Goal: Task Accomplishment & Management: Manage account settings

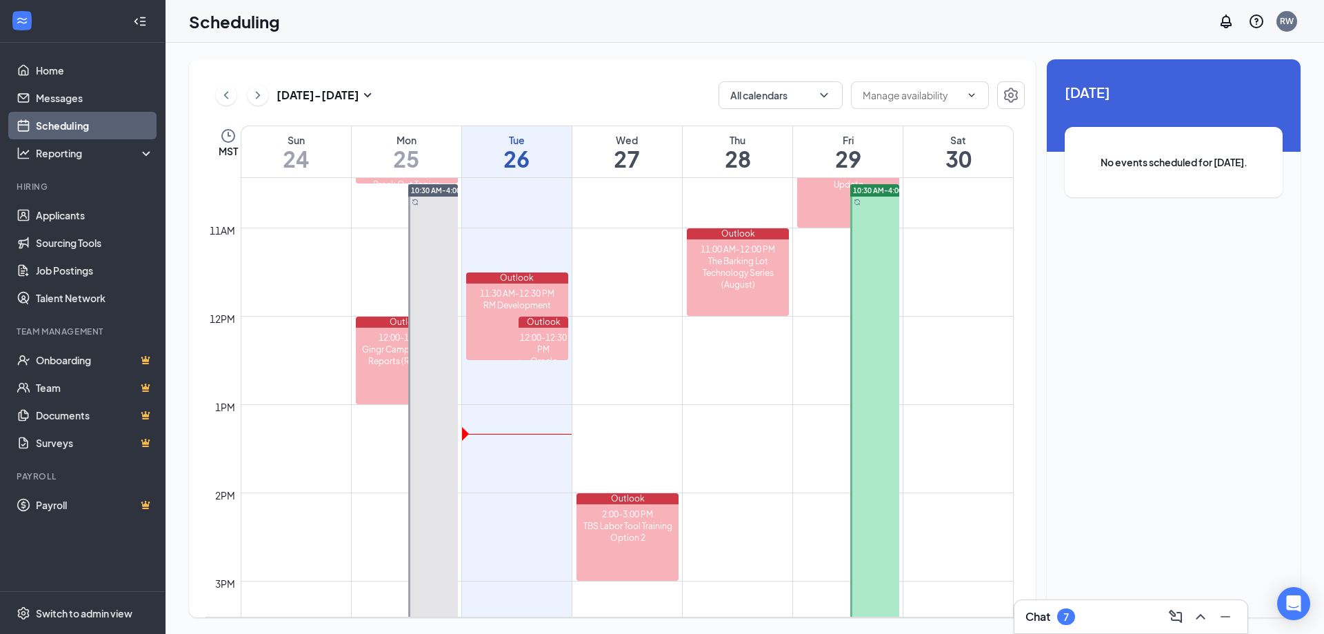
scroll to position [783, 0]
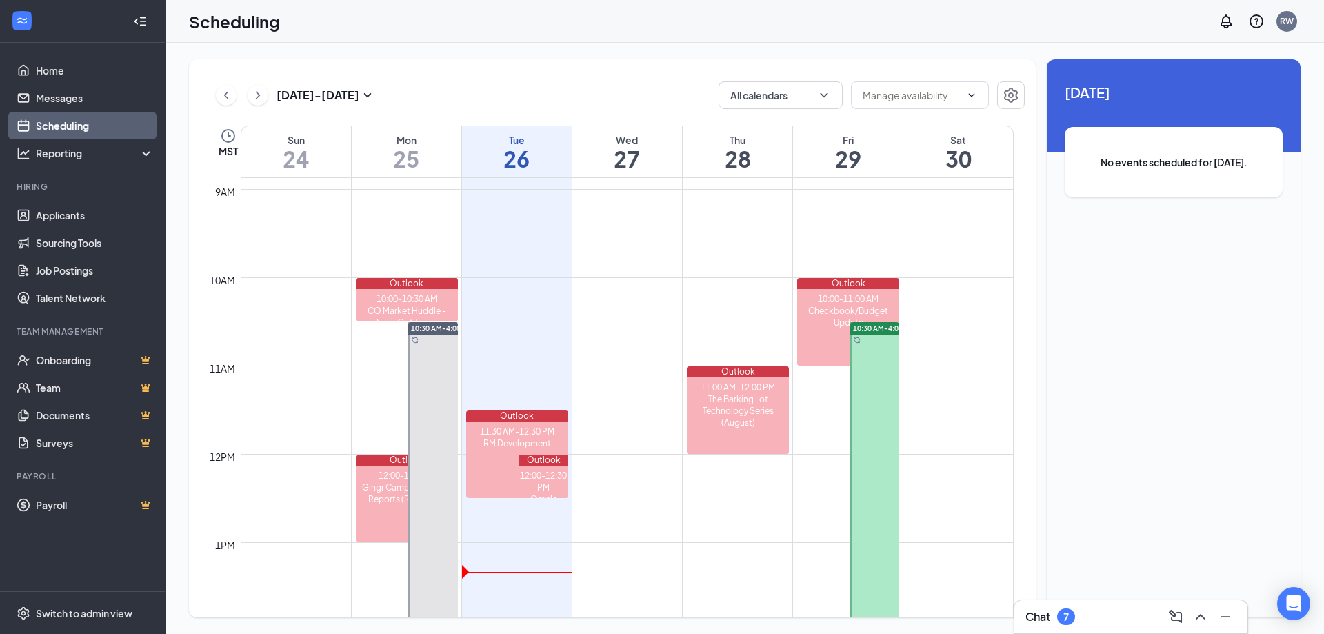
click at [443, 327] on span "10:30 AM-4:00 PM" at bounding box center [441, 328] width 61 height 10
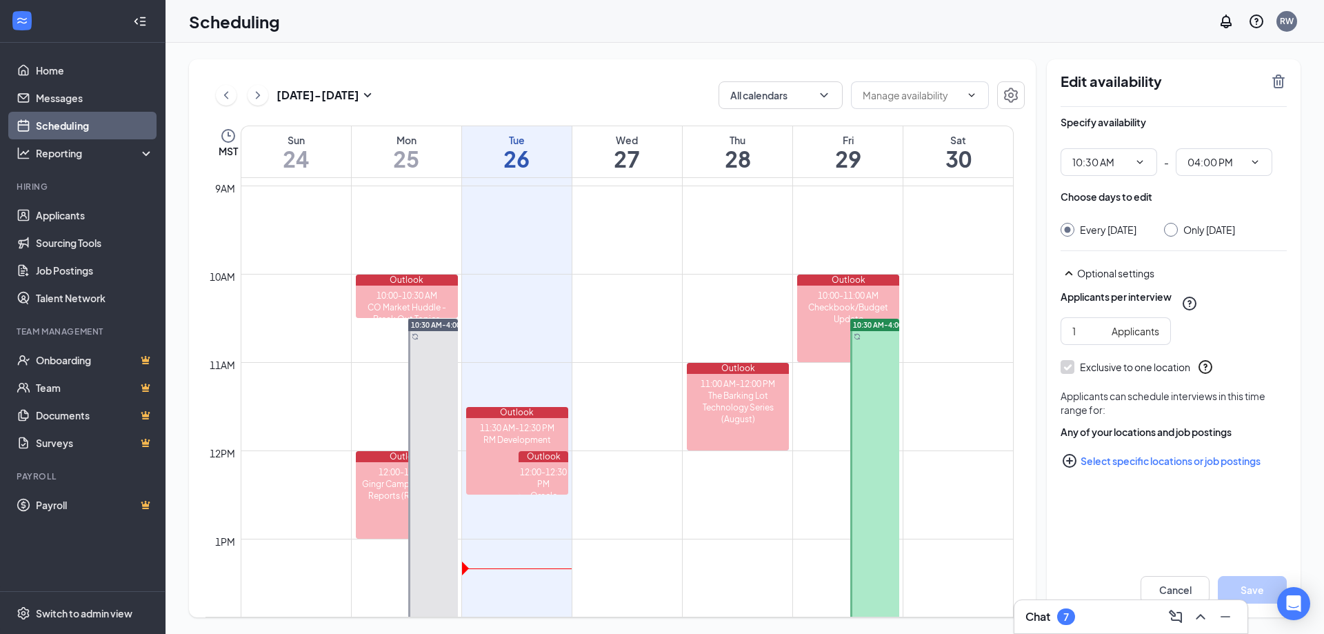
scroll to position [783, 0]
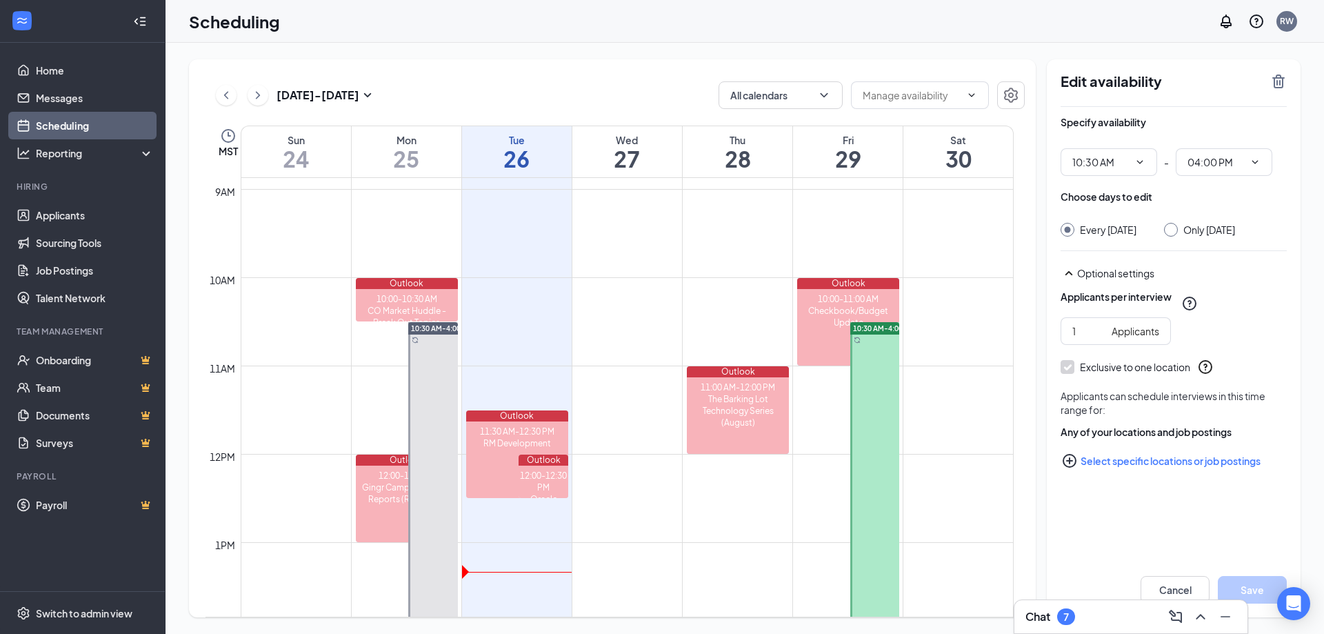
click at [439, 328] on span "10:30 AM-4:00 PM" at bounding box center [441, 328] width 61 height 10
click at [1260, 160] on icon "ChevronDown" at bounding box center [1254, 162] width 11 height 11
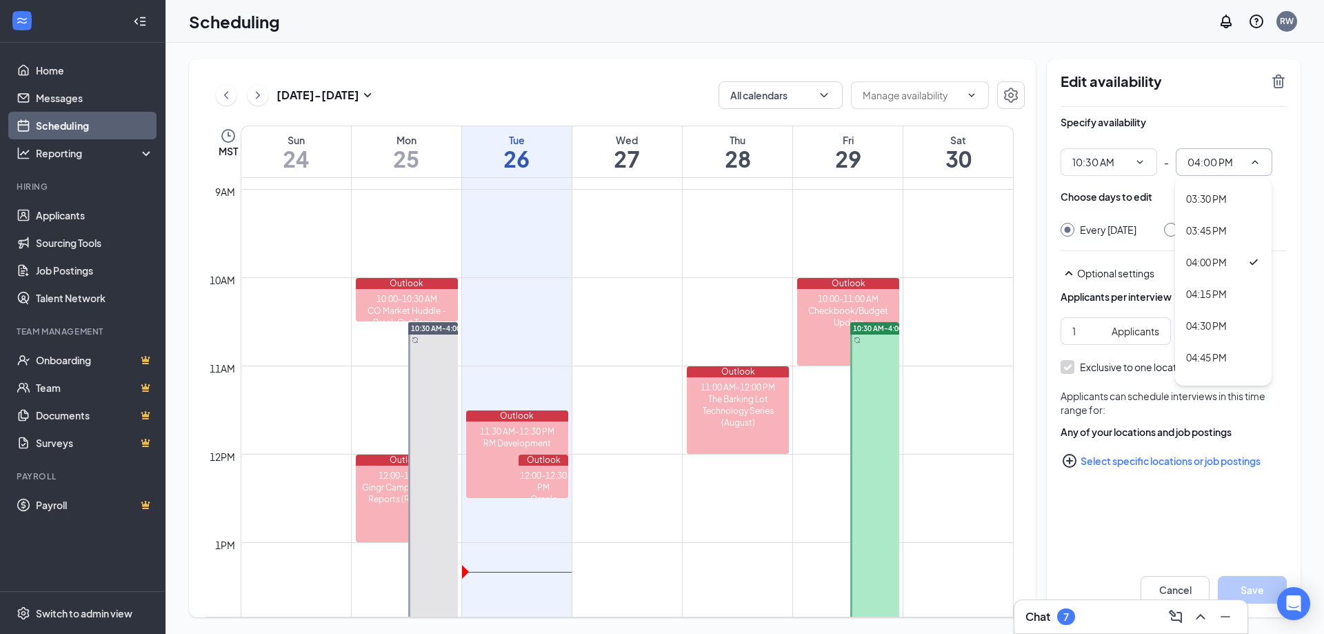
scroll to position [2000, 0]
click at [1234, 319] on div "05:00 PM" at bounding box center [1223, 319] width 74 height 15
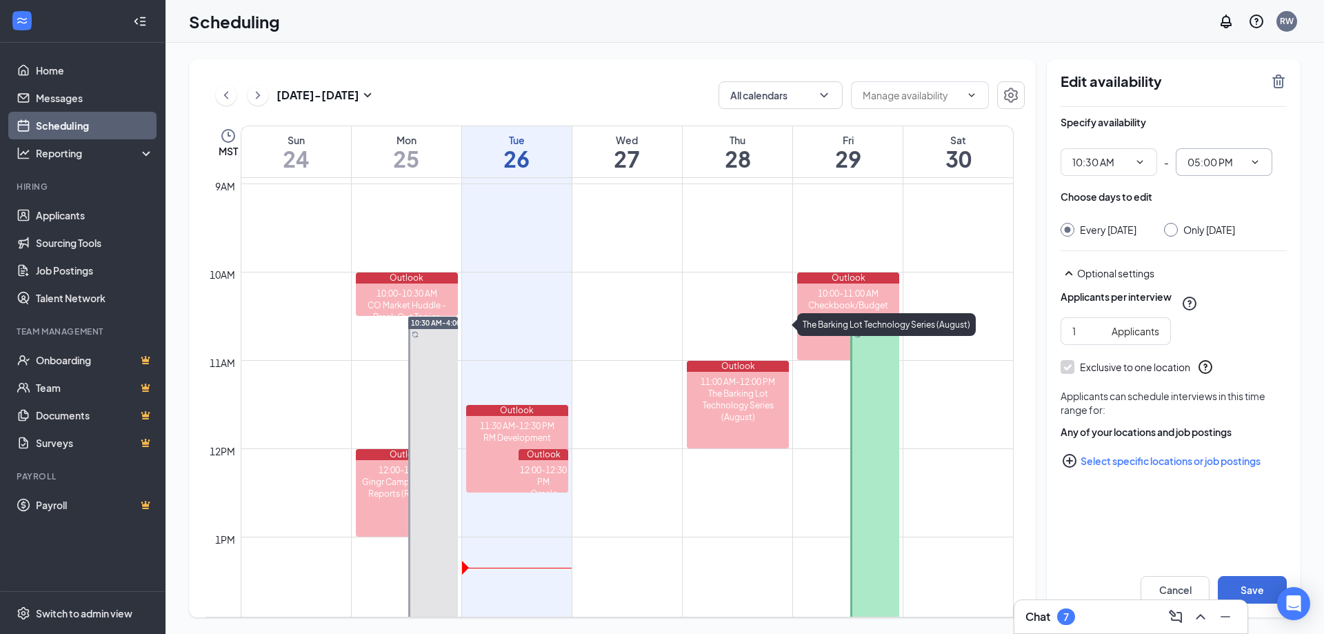
scroll to position [576, 0]
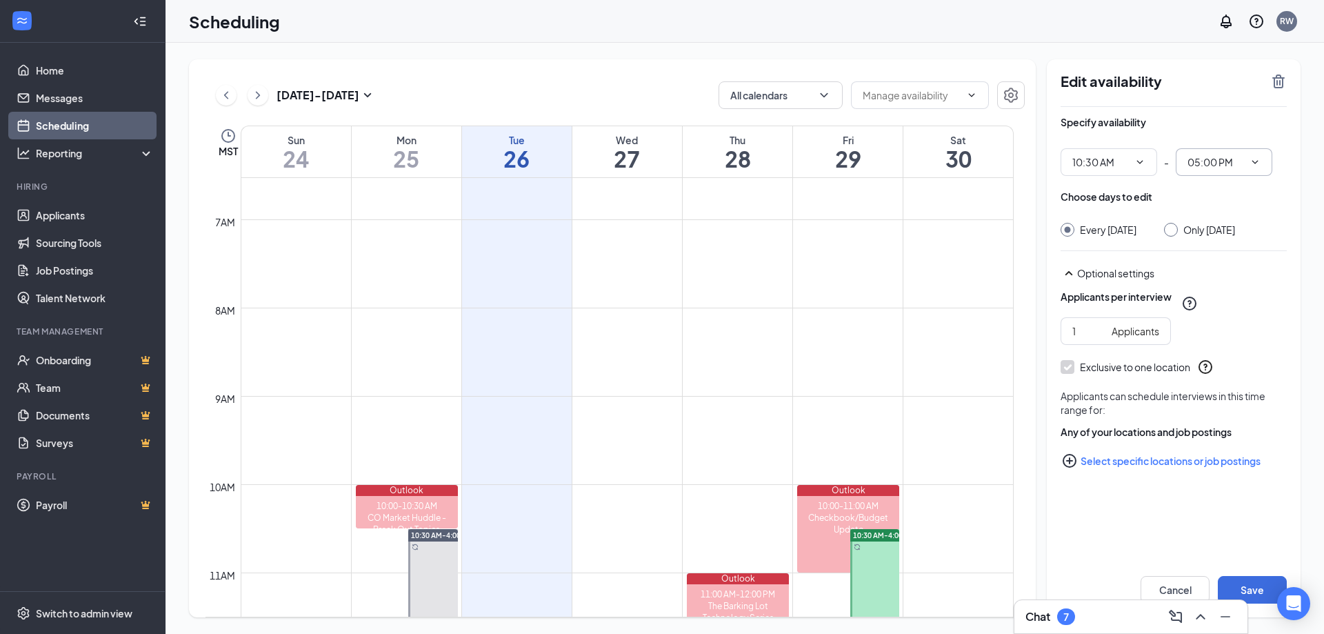
click at [1256, 163] on icon "ChevronDown" at bounding box center [1255, 161] width 6 height 3
click at [1220, 190] on div "04:00 PM" at bounding box center [1206, 192] width 41 height 15
type input "04:00 PM"
click at [1119, 39] on div "Scheduling RW" at bounding box center [744, 21] width 1158 height 43
click at [1228, 614] on icon "Minimize" at bounding box center [1225, 616] width 17 height 17
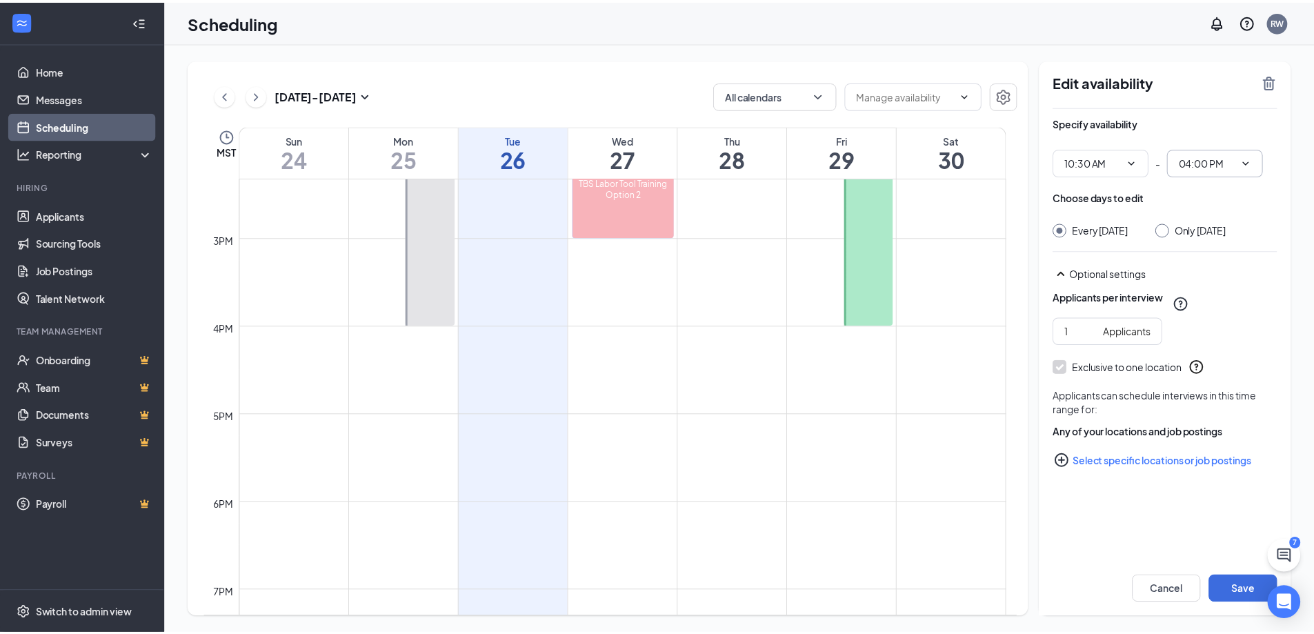
scroll to position [1266, 0]
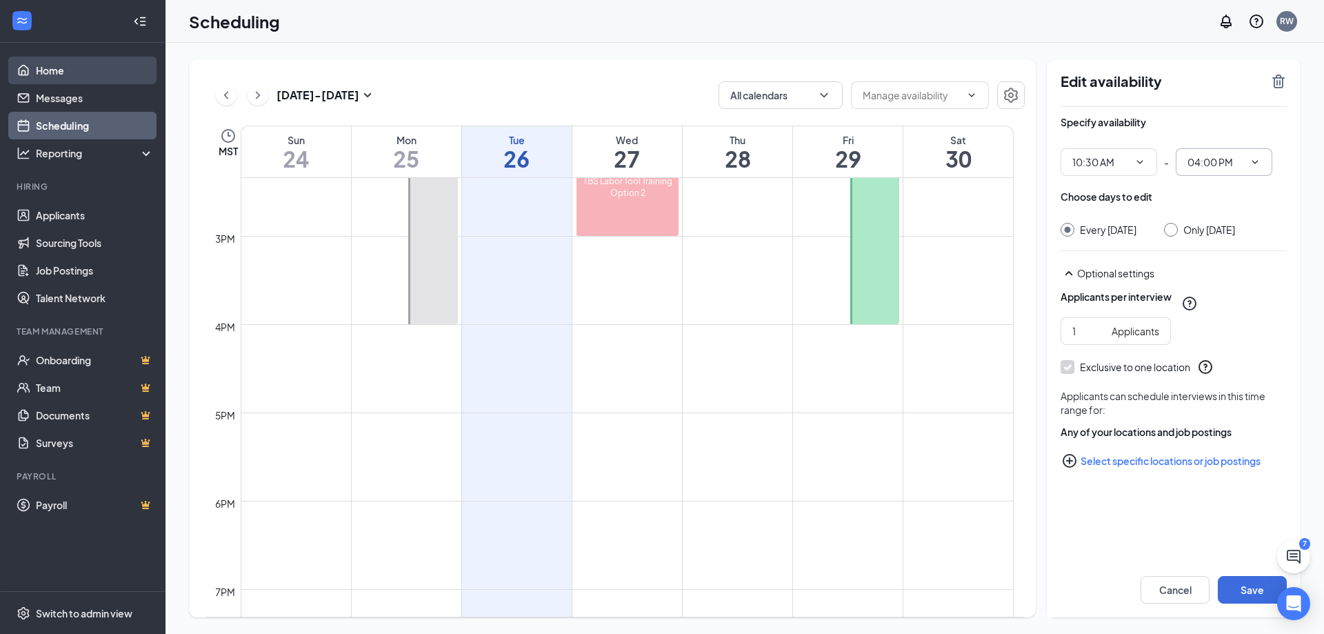
click at [70, 66] on link "Home" at bounding box center [95, 71] width 118 height 28
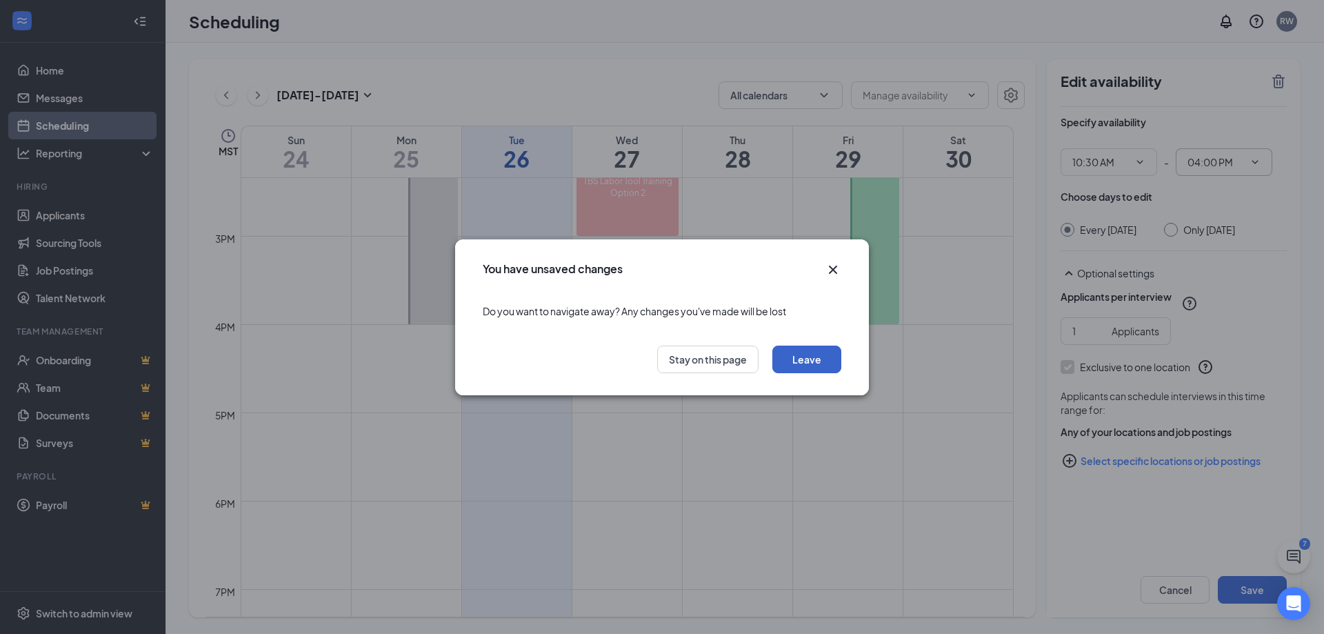
click at [802, 361] on button "Leave" at bounding box center [806, 359] width 69 height 28
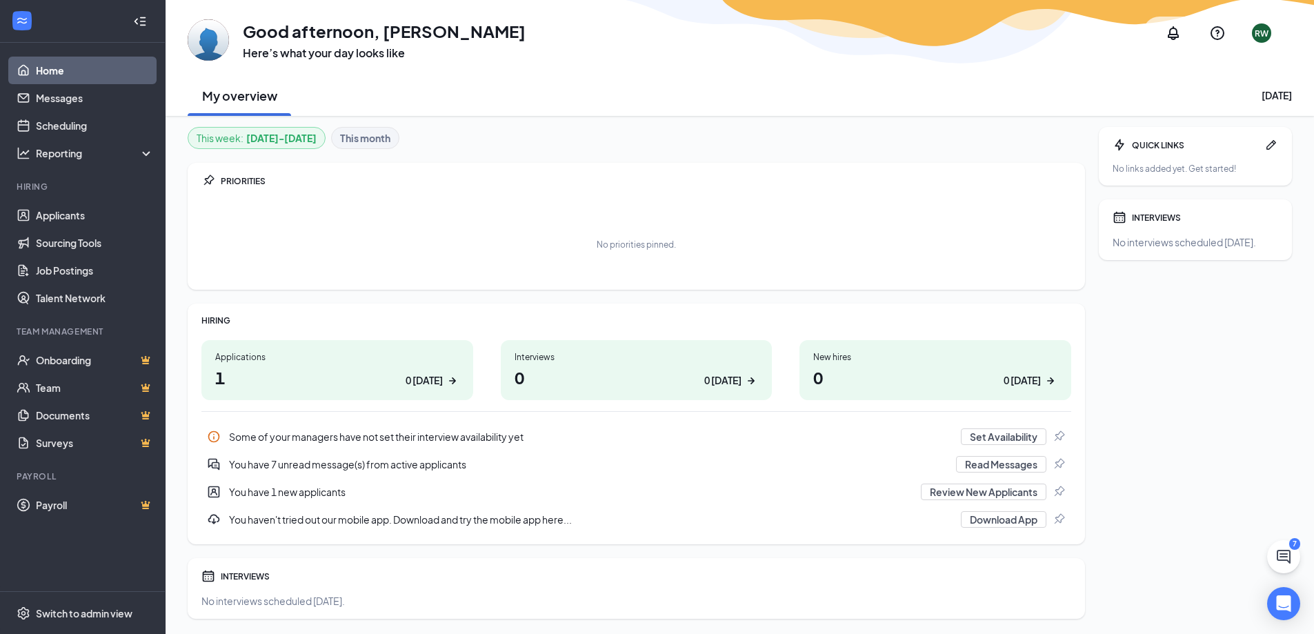
click at [739, 379] on div "0 today" at bounding box center [722, 380] width 37 height 14
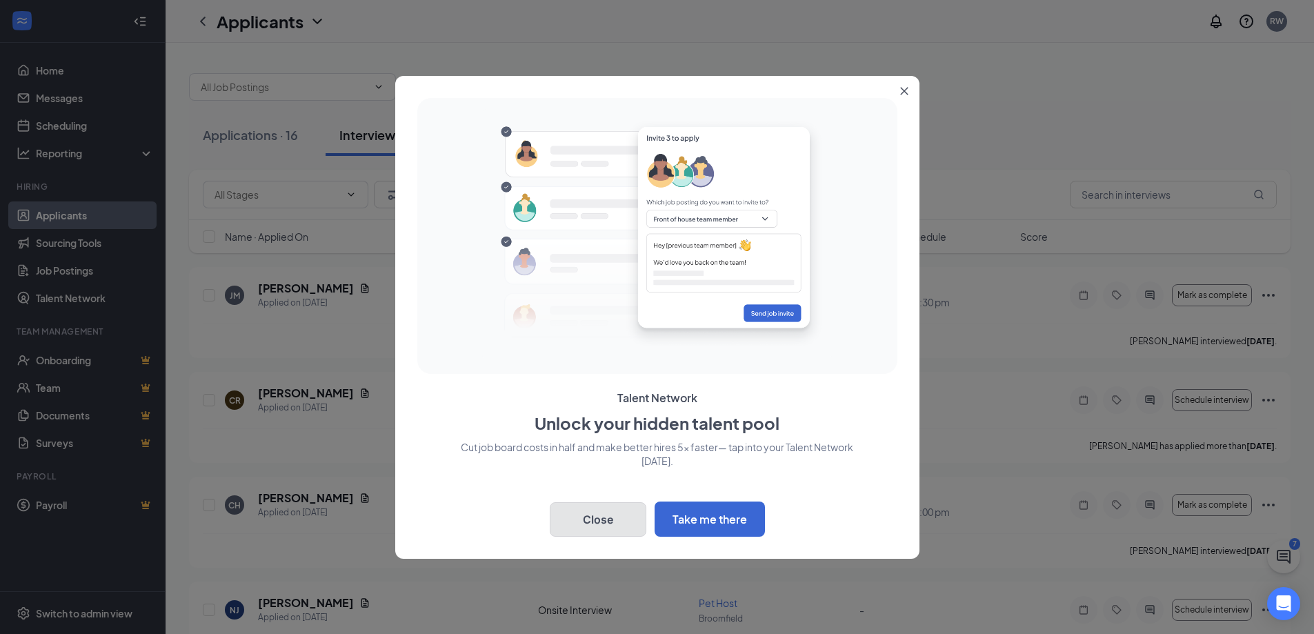
click at [625, 521] on button "Close" at bounding box center [598, 519] width 97 height 34
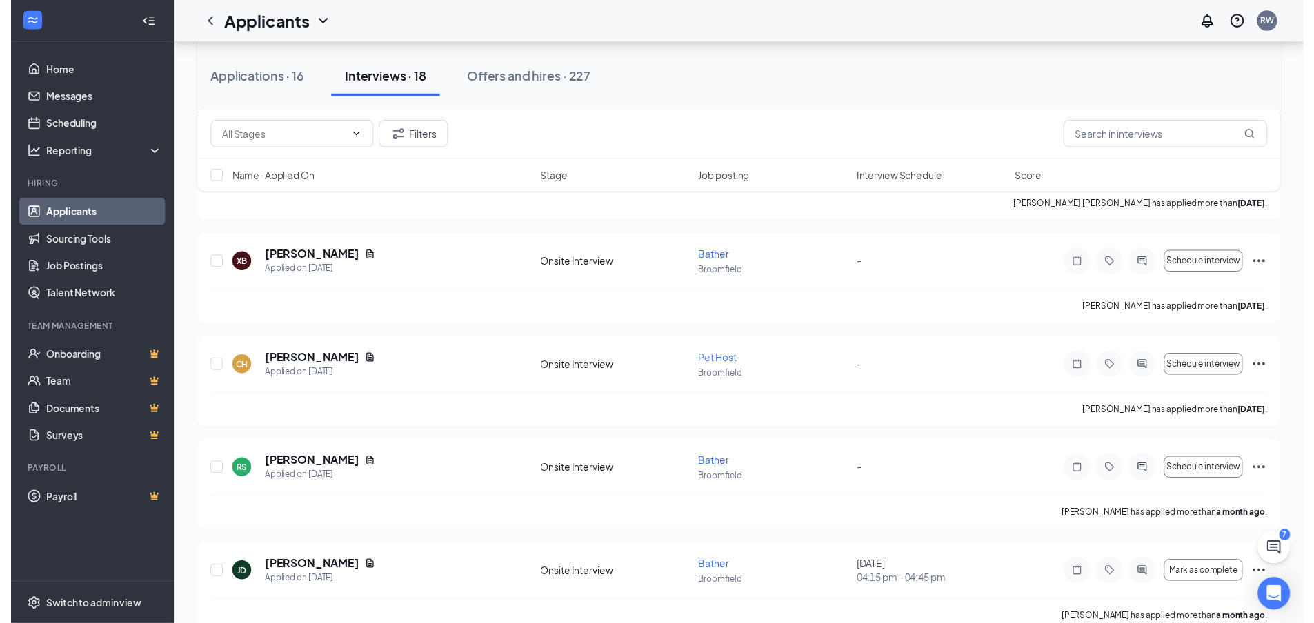
scroll to position [1522, 0]
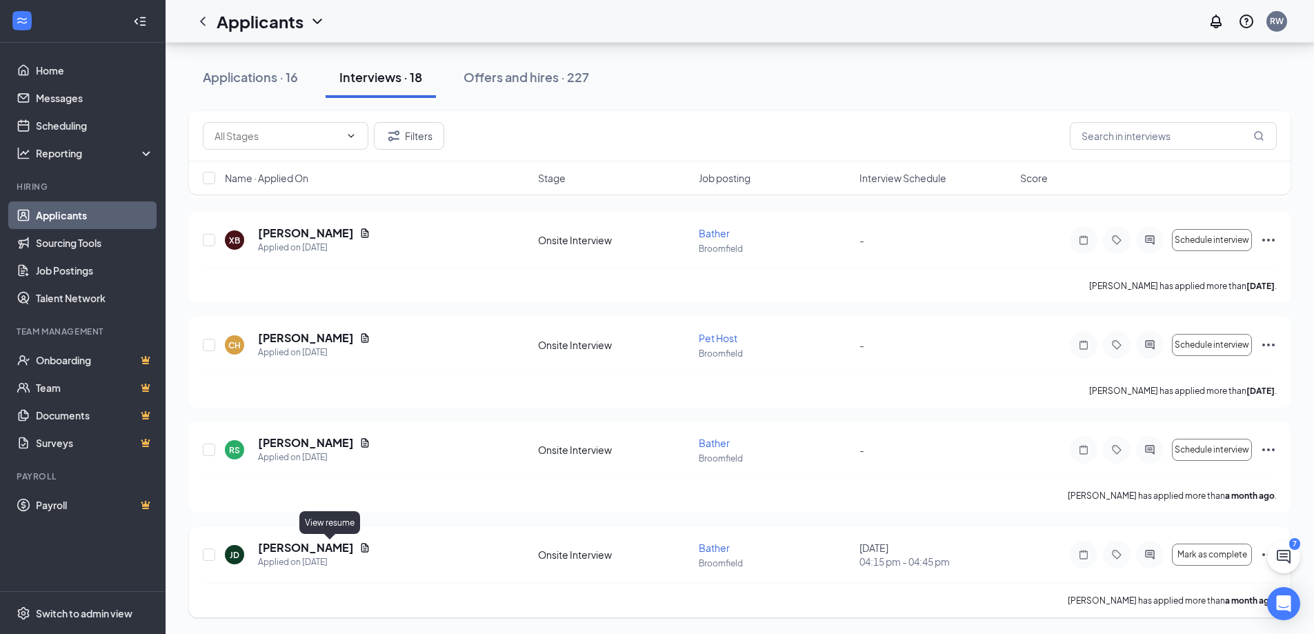
click at [359, 545] on icon "Document" at bounding box center [364, 547] width 11 height 11
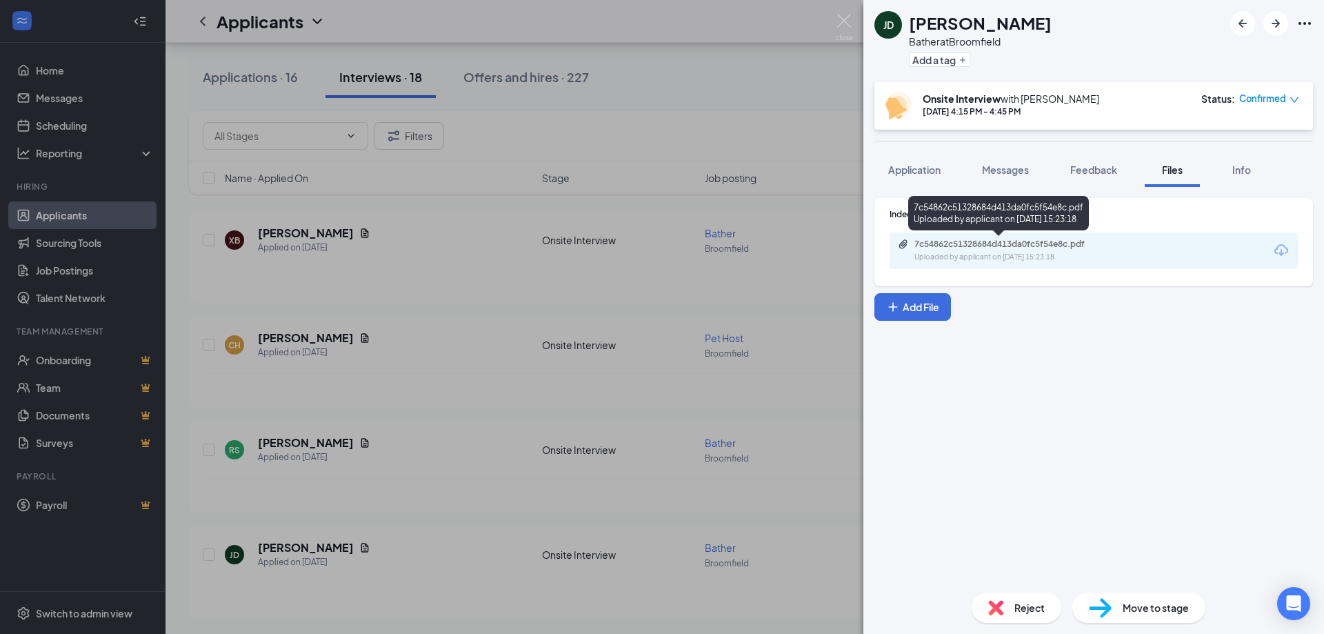
click at [1066, 256] on div "Uploaded by applicant on [DATE] 15:23:18" at bounding box center [1017, 257] width 207 height 11
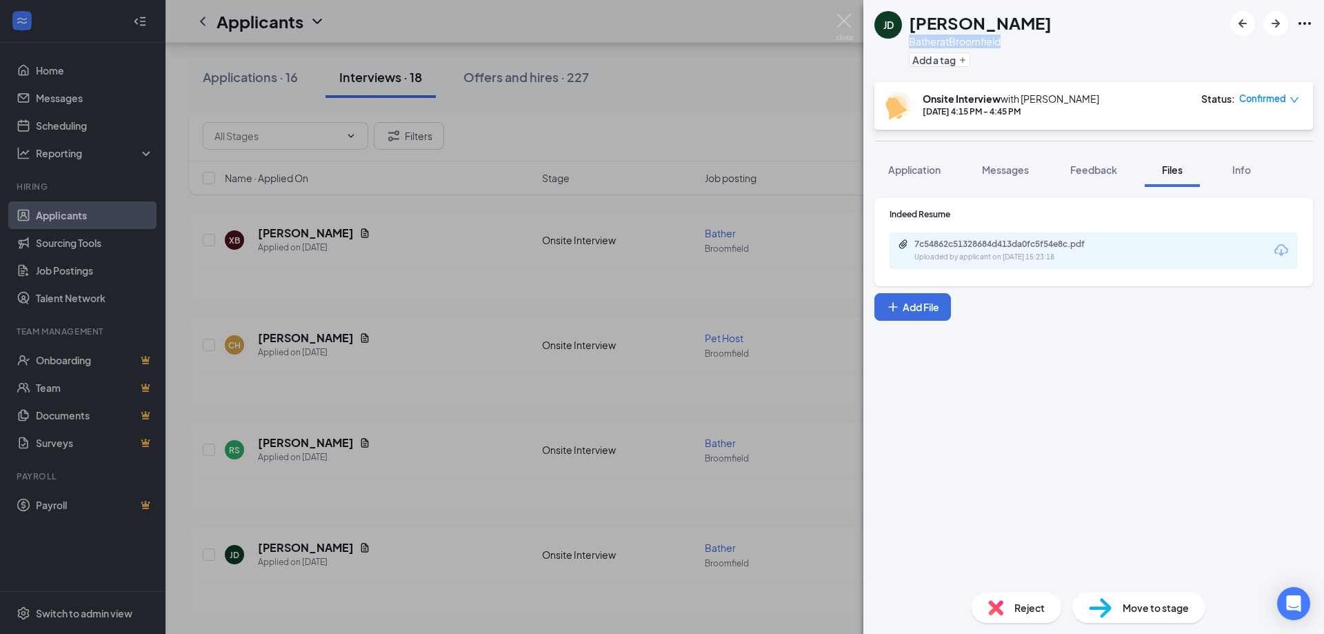
drag, startPoint x: 907, startPoint y: 41, endPoint x: 1005, endPoint y: 40, distance: 97.2
click at [1005, 40] on div "JD [PERSON_NAME] Bather at [GEOGRAPHIC_DATA] Add a tag" at bounding box center [1093, 41] width 461 height 82
click at [1009, 28] on div "JD [PERSON_NAME] Bather at [GEOGRAPHIC_DATA] Add a tag" at bounding box center [1093, 41] width 461 height 82
click at [845, 21] on img at bounding box center [844, 27] width 17 height 27
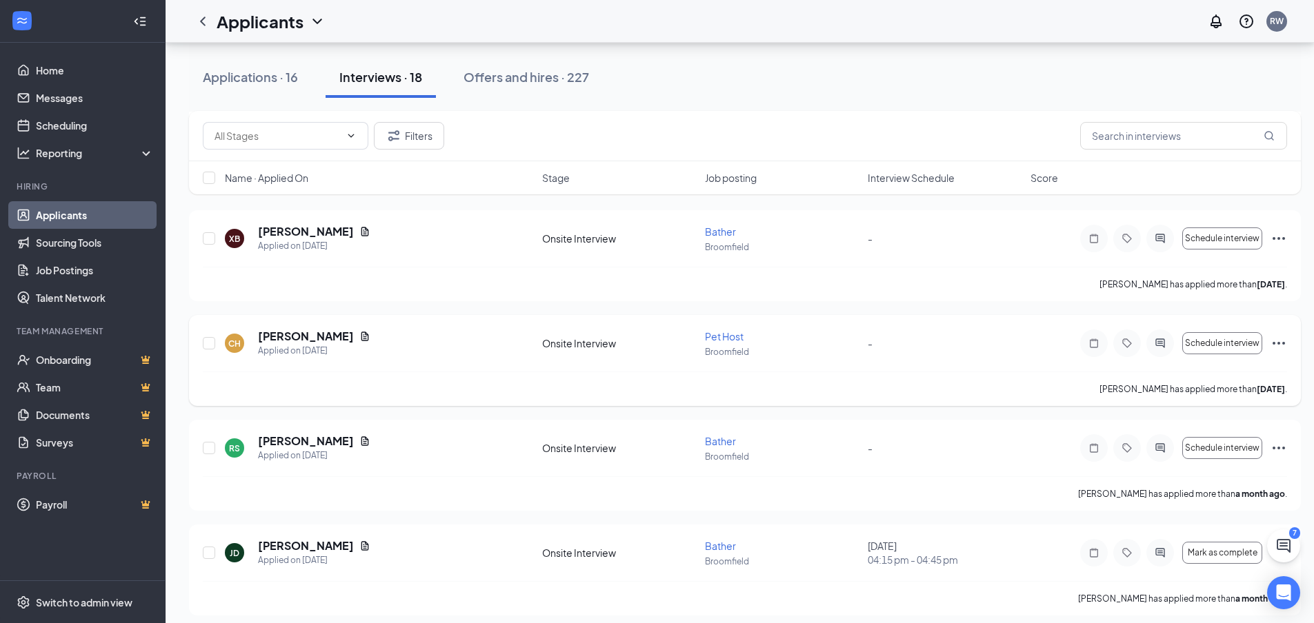
scroll to position [1533, 0]
